Goal: Use online tool/utility: Utilize a website feature to perform a specific function

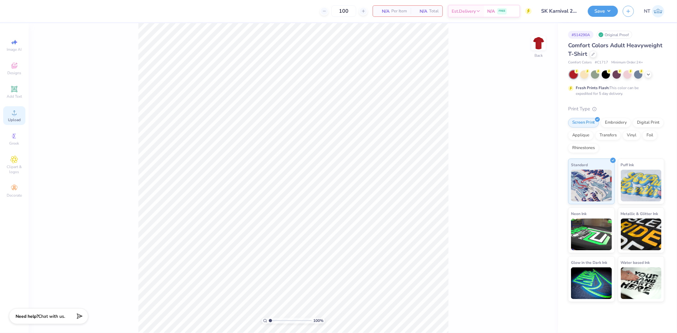
click at [14, 117] on div "Upload" at bounding box center [14, 115] width 22 height 19
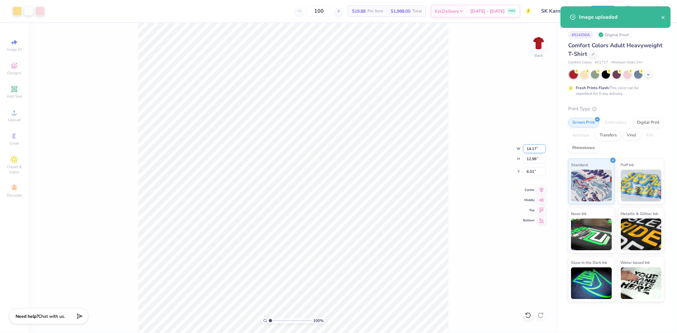
click at [530, 151] on input "14.17" at bounding box center [534, 148] width 23 height 9
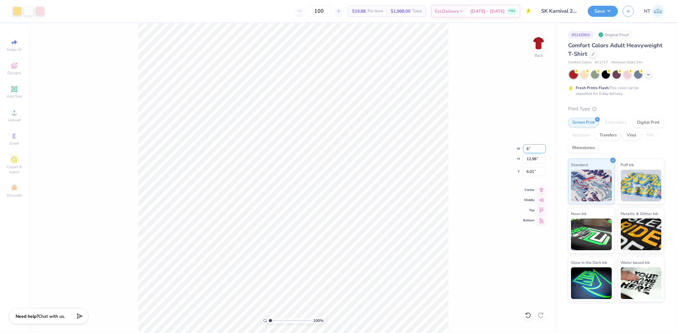
type input "6.00"
type input "5.50"
type input "9.75"
type input "5.12"
click at [13, 90] on icon at bounding box center [14, 89] width 6 height 6
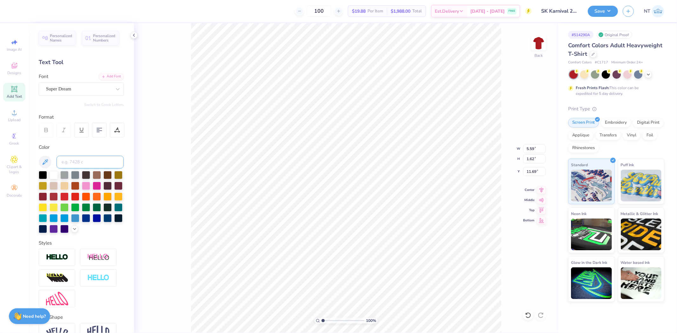
click at [85, 163] on input at bounding box center [90, 162] width 67 height 13
click at [75, 94] on div "Super Dream" at bounding box center [78, 89] width 67 height 10
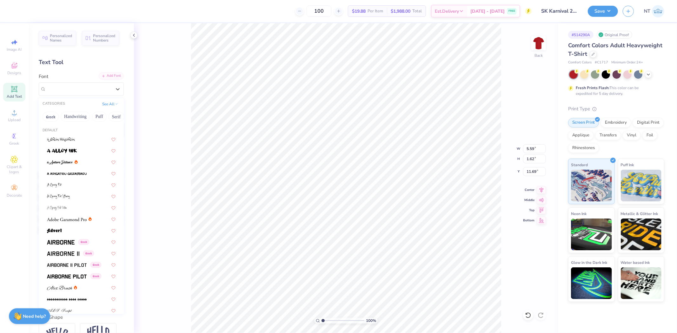
click at [105, 78] on div "Add Font" at bounding box center [111, 75] width 25 height 7
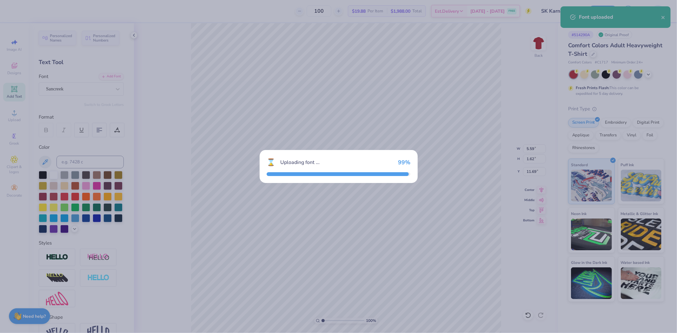
type input "4.68"
type input "1.82"
type input "11.59"
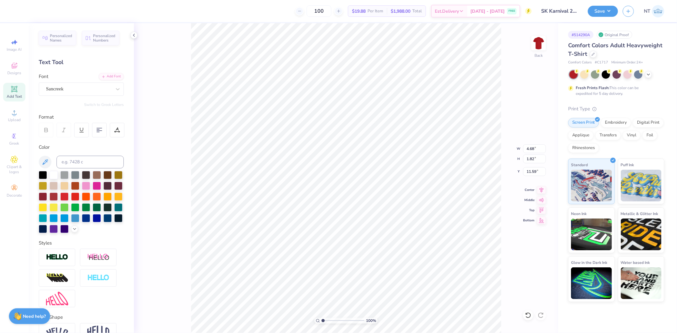
scroll to position [5, 2]
type textarea "SIGMA KAPPA"
type input "13.59"
type input "1.90"
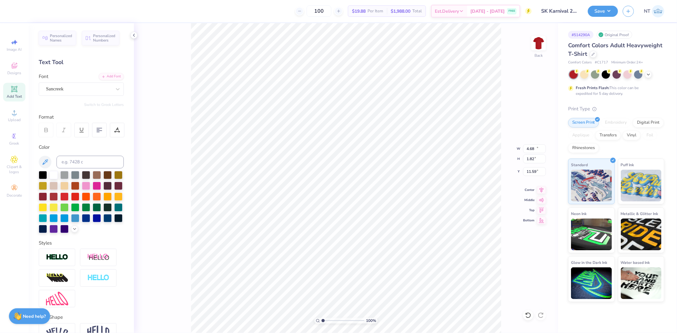
type input "11.55"
type input "7.56"
type input "1.06"
type input "12.39"
type input "3.85"
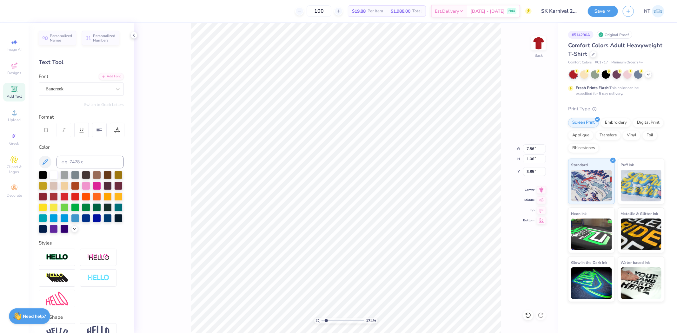
type input "1.74339349688841"
type input "3.61"
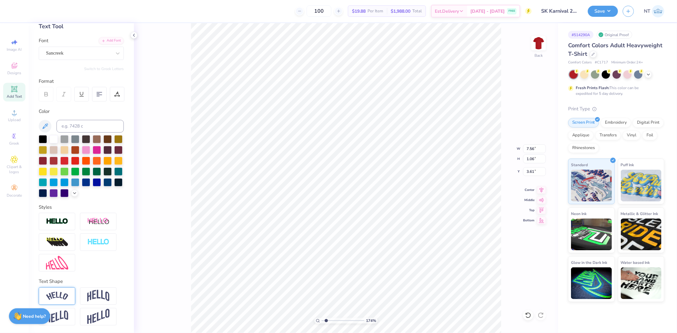
click at [65, 299] on img at bounding box center [57, 296] width 22 height 9
type input "1.74339349688841"
type input "8.69"
type input "2.11"
type input "3.08"
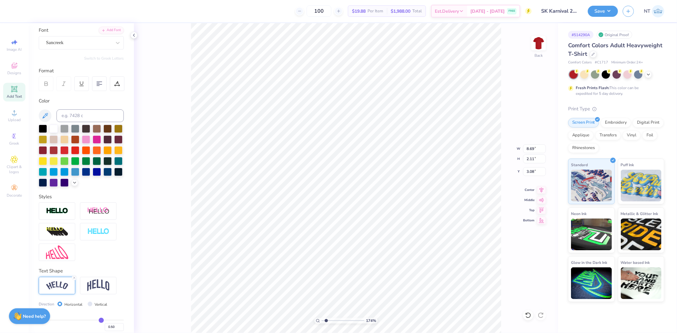
scroll to position [84, 0]
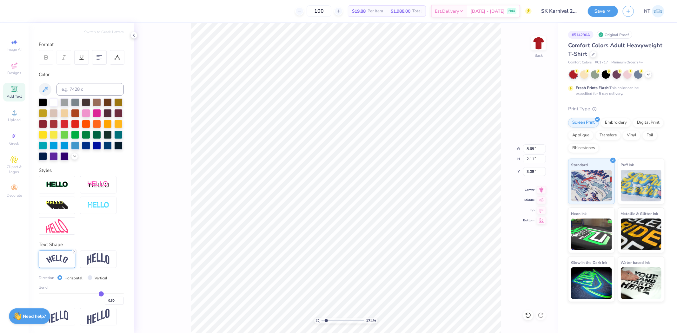
type input "0.14"
click at [84, 294] on input "range" at bounding box center [81, 294] width 85 height 1
type input "1.74339349688841"
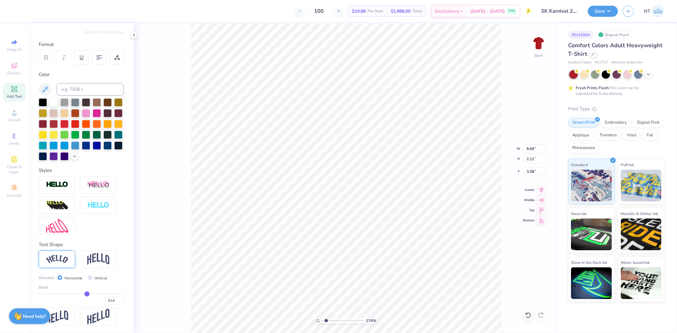
type input "7.76"
type input "1.12"
type input "3.58"
click at [91, 294] on div "0.14" at bounding box center [81, 299] width 85 height 11
type input "0.27"
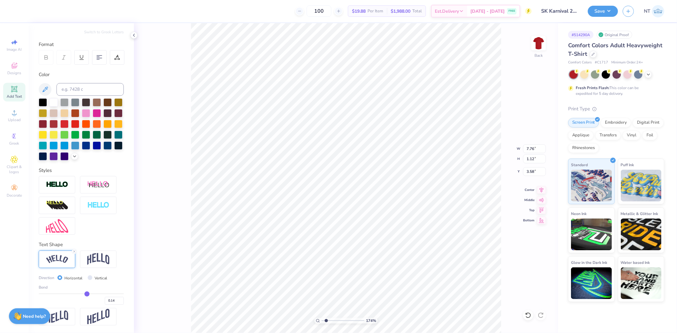
type input "0.27"
click at [89, 294] on input "range" at bounding box center [81, 294] width 85 height 1
type input "1.74339349688841"
type input "8.09"
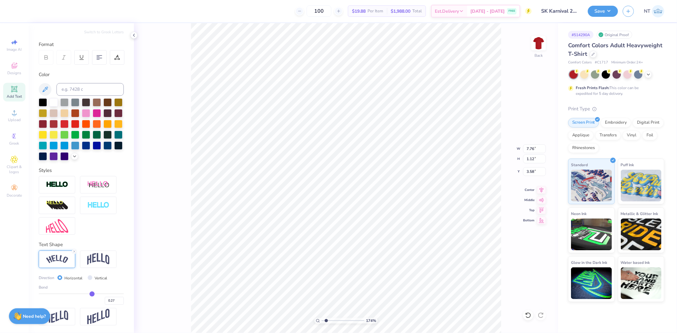
type input "1.34"
type input "3.47"
type input "0.47"
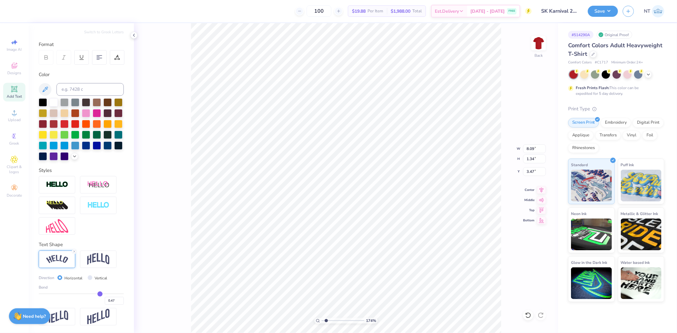
click at [96, 294] on input "range" at bounding box center [81, 294] width 85 height 1
type input "1.74339349688841"
type input "8.61"
type input "1.99"
type input "3.14"
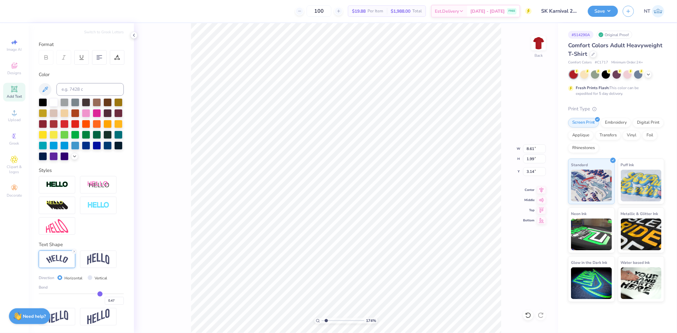
type input "1.74339349688841"
type input "3.36"
click at [539, 193] on icon at bounding box center [541, 189] width 9 height 8
click at [388, 167] on li "Duplicate" at bounding box center [383, 165] width 50 height 12
type input "1.74339349688841"
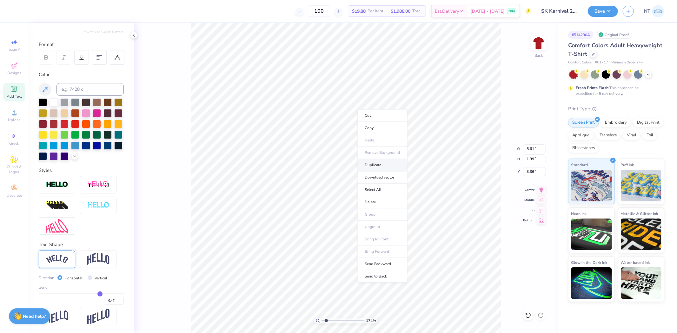
type input "4.66"
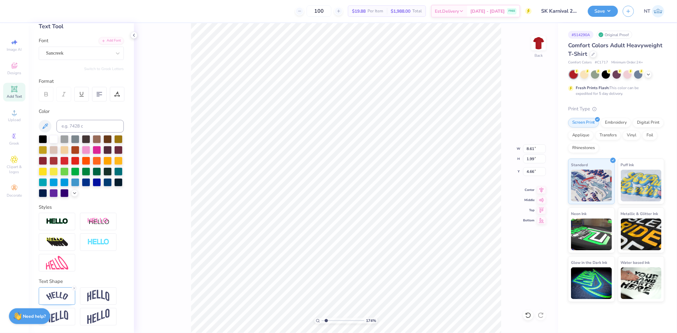
type input "1.74339349688841"
type input "11.79"
click at [74, 290] on icon at bounding box center [74, 289] width 4 height 4
type input "1.74339349688841"
type input "7.56"
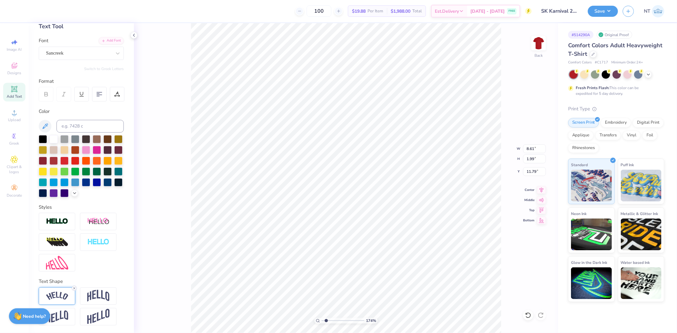
type input "1.06"
type input "12.25"
type input "1.74339349688841"
type textarea "K"
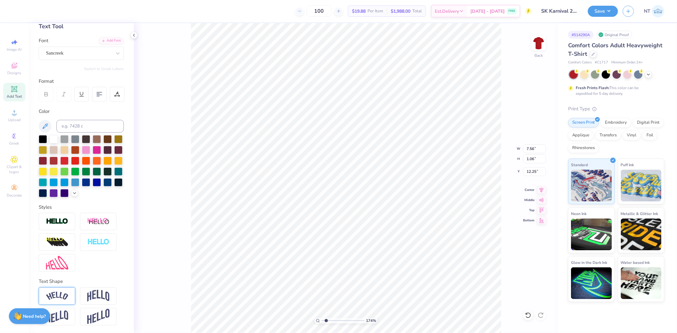
scroll to position [5, 1]
type input "1.74339349688841"
type textarea "Ka"
type input "1.74339349688841"
type textarea "Kar"
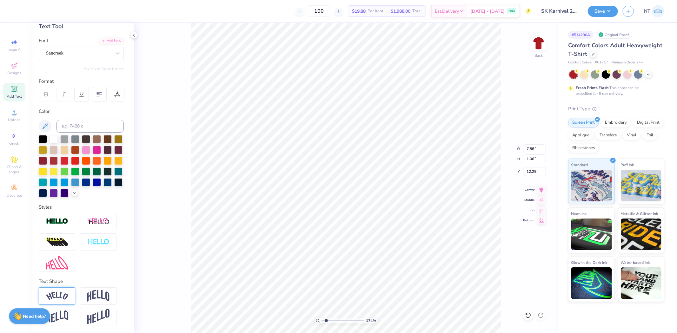
type input "1.74339349688841"
type textarea "[PERSON_NAME]"
type input "1.74339349688841"
type textarea "Karni"
type input "1.74339349688841"
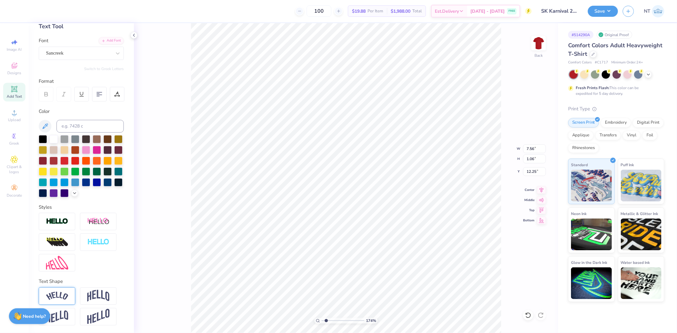
type textarea "Karniva"
type input "1.74339349688841"
type textarea "Karnival"
type input "1.74339349688841"
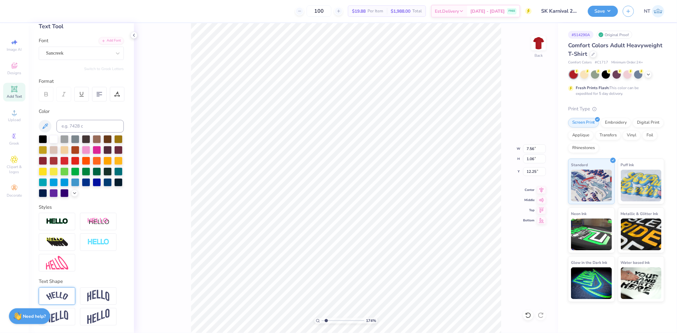
type input "5.03"
type input "1.16"
type input "12.20"
type input "1.74339349688841"
type input "7.99"
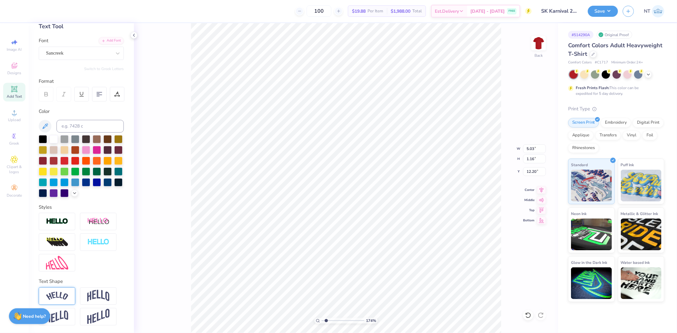
type input "1.84"
type input "1.74339349688841"
type input "6.64"
type input "1.53"
type input "1.74339349688841"
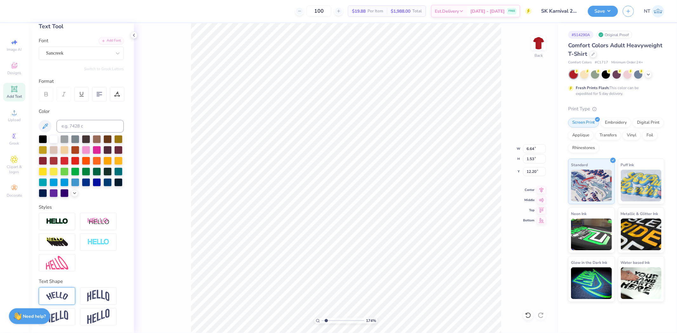
type input "11.19"
type input "1.74339349688841"
type input "11.09"
type input "1.74339349688841"
type input "10.97"
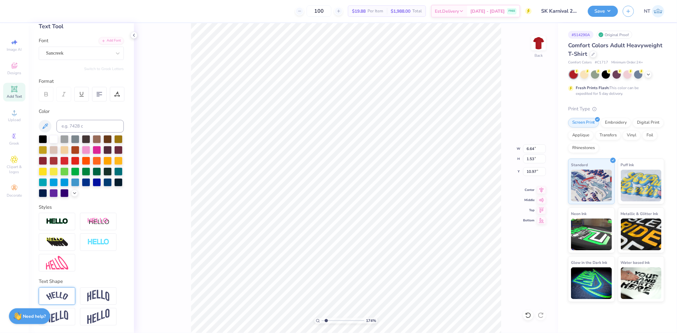
type input "1.74339349688841"
type input "8.61"
type input "1.99"
type input "3.66"
click at [93, 291] on img at bounding box center [98, 296] width 22 height 12
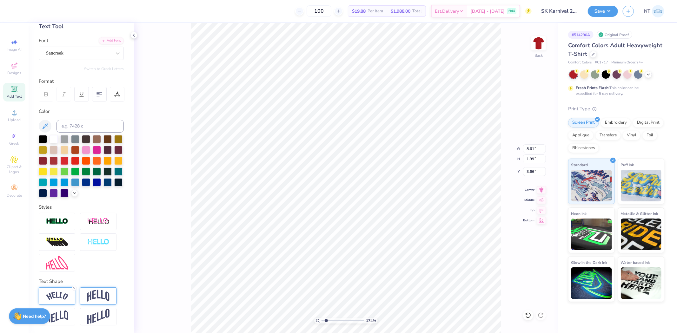
type input "1.74339349688841"
type input "7.56"
type input "2.45"
type input "3.43"
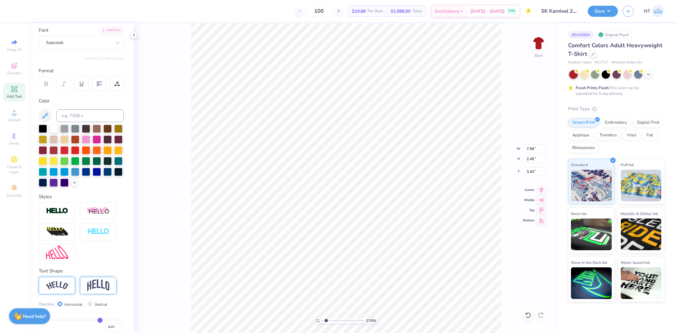
click at [67, 290] on img at bounding box center [57, 286] width 22 height 9
type input "1.74339349688841"
type input "8.61"
type input "1.99"
type input "3.66"
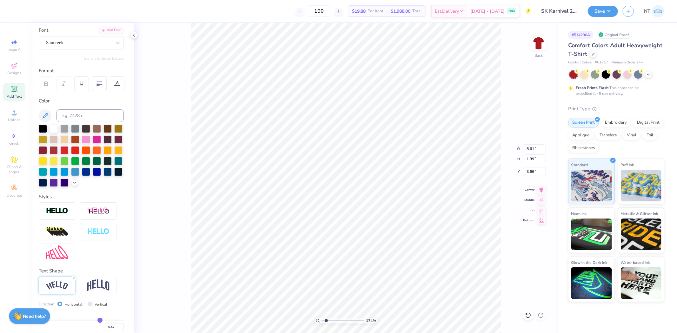
scroll to position [84, 0]
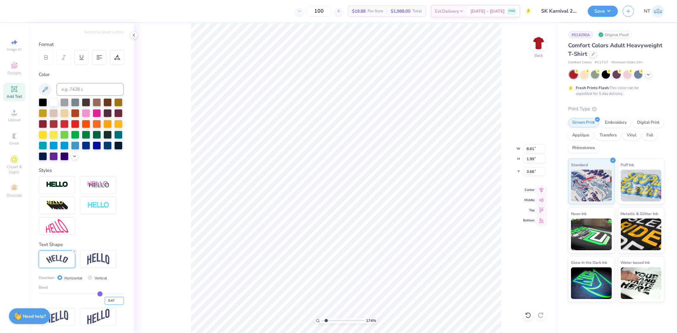
click at [105, 302] on input "0.47" at bounding box center [114, 301] width 19 height 8
type input ".4"
type input "0.4"
type input "0.40"
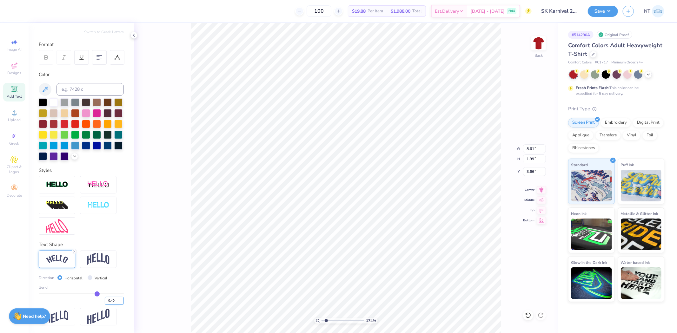
type input "1.74339349688841"
type input "8.44"
type input "1.73"
type input "3.79"
type input "1"
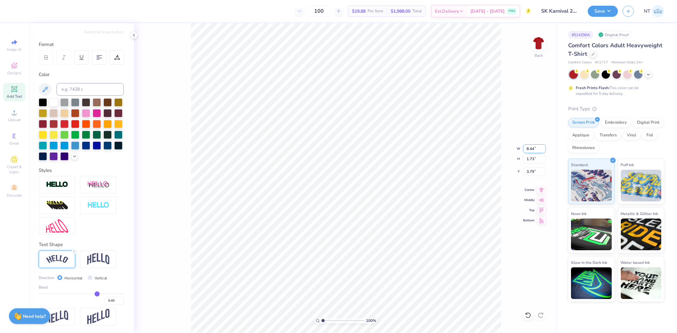
click at [527, 148] on input "8.44" at bounding box center [534, 148] width 23 height 9
type input "9.00"
type input "1.84"
type input "3.74"
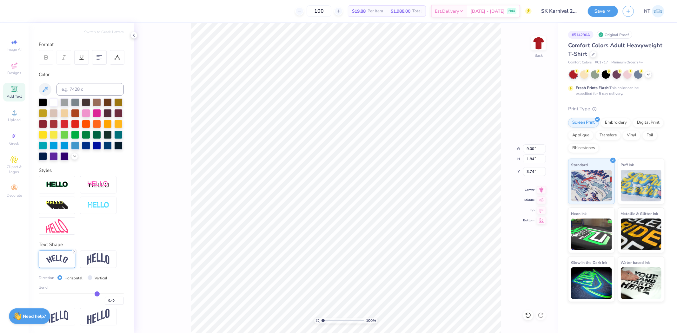
type input "6.00"
type input "5.50"
type input "5.12"
type input "6.64"
type input "1.53"
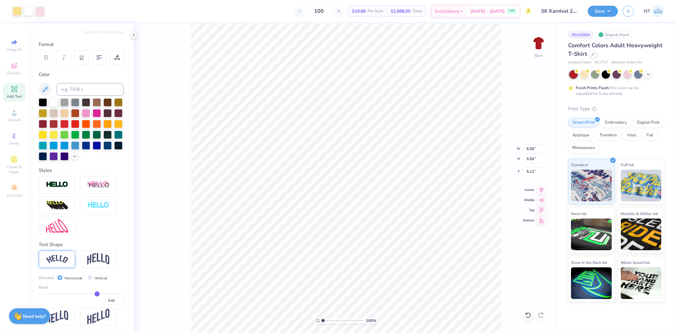
type input "10.97"
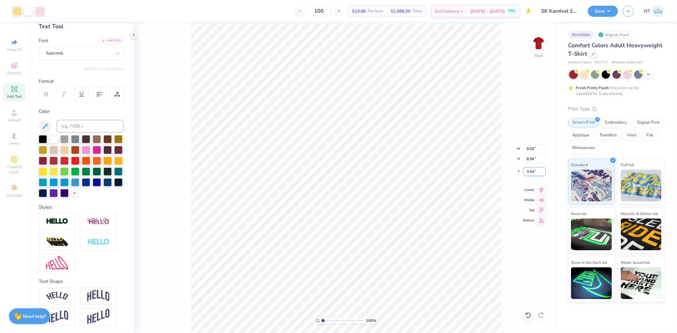
click at [532, 172] on input "3.54" at bounding box center [534, 171] width 23 height 9
type input "3.00"
type input "1.44853929555282"
click at [530, 149] on input "9.00" at bounding box center [534, 148] width 23 height 9
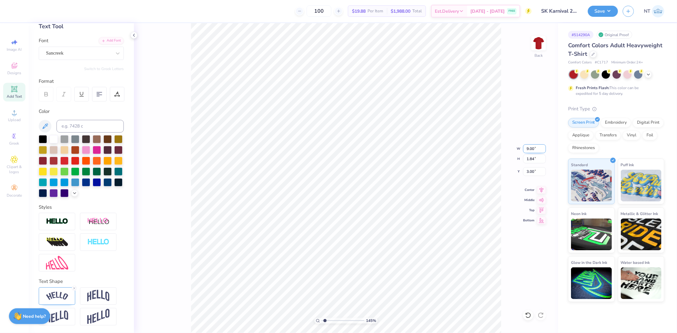
click at [530, 149] on input "9.00" at bounding box center [534, 148] width 23 height 9
type input "10"
type input "1.44853929555282"
type input "10.00"
type input "2.05"
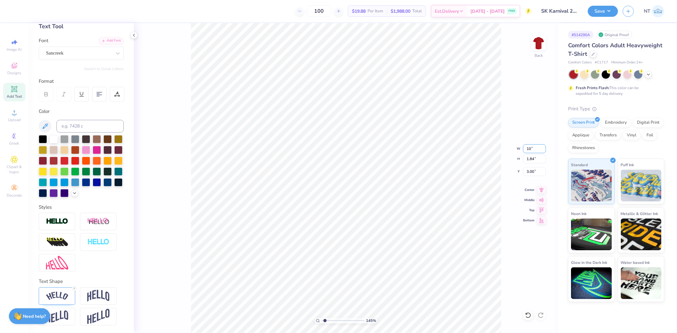
type input "2.90"
type input "1.44853929555282"
click at [529, 172] on input "2.90" at bounding box center [534, 171] width 23 height 9
type input "3"
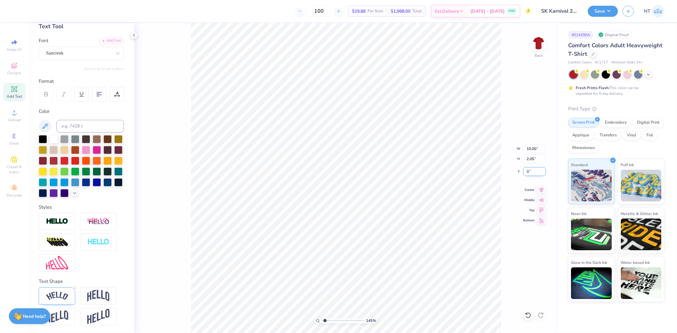
type input "1.44853929555282"
type input "3.00"
type input "1"
click at [137, 37] on div at bounding box center [134, 35] width 7 height 7
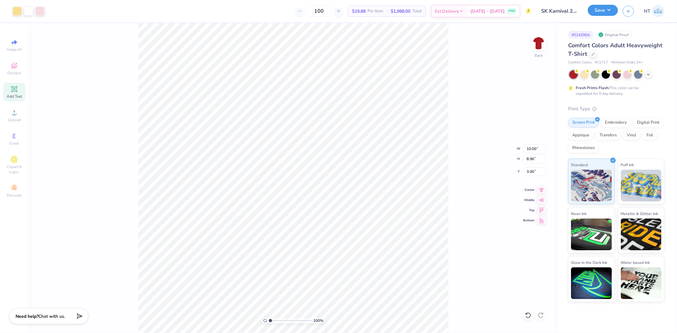
click at [605, 7] on button "Save" at bounding box center [603, 10] width 30 height 11
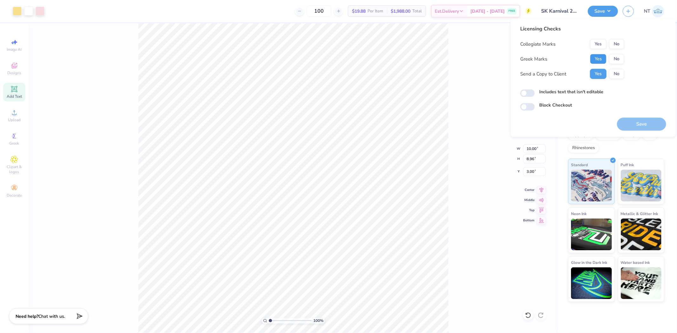
click at [598, 64] on button "Yes" at bounding box center [598, 59] width 17 height 10
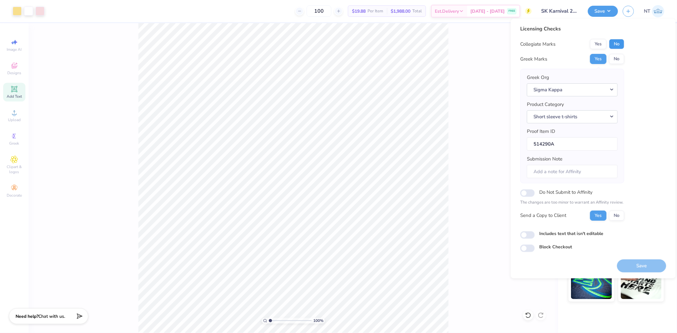
click at [615, 46] on button "No" at bounding box center [616, 44] width 15 height 10
click at [628, 264] on button "Save" at bounding box center [641, 265] width 49 height 13
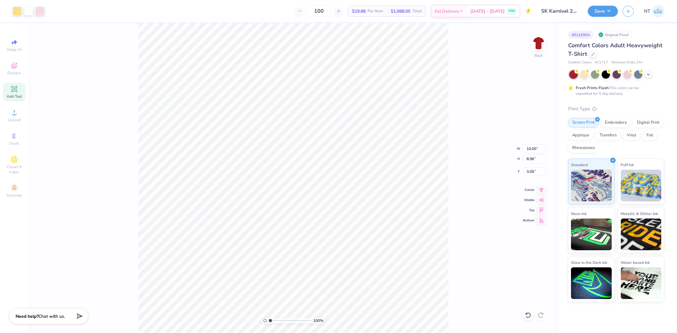
click at [624, 5] on div "NT" at bounding box center [644, 11] width 42 height 12
click at [607, 4] on div "Save NT" at bounding box center [632, 11] width 89 height 22
click at [611, 9] on button "Save" at bounding box center [603, 10] width 30 height 11
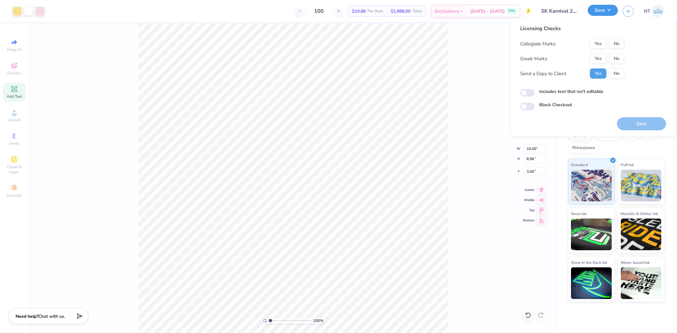
click at [611, 9] on button "Save" at bounding box center [603, 10] width 30 height 11
